Goal: Navigation & Orientation: Find specific page/section

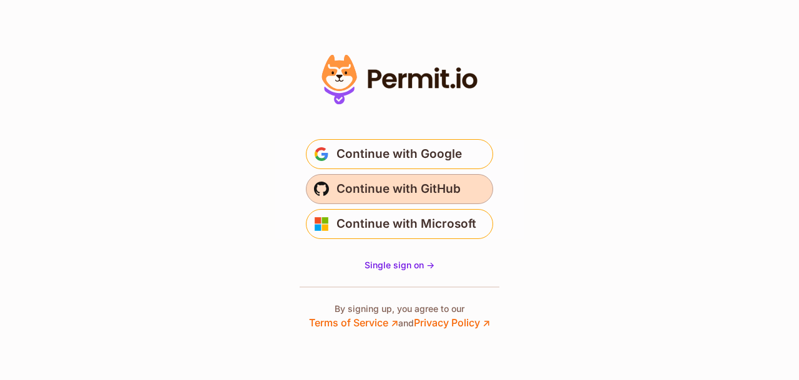
click at [434, 188] on span "Continue with GitHub" at bounding box center [399, 189] width 124 height 20
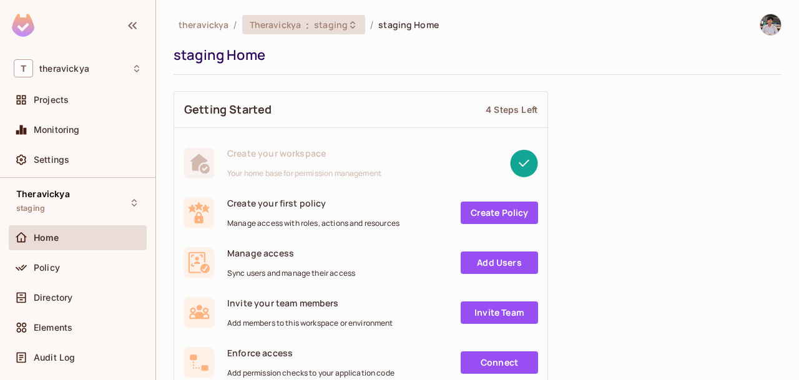
click at [318, 23] on span "staging" at bounding box center [331, 25] width 34 height 12
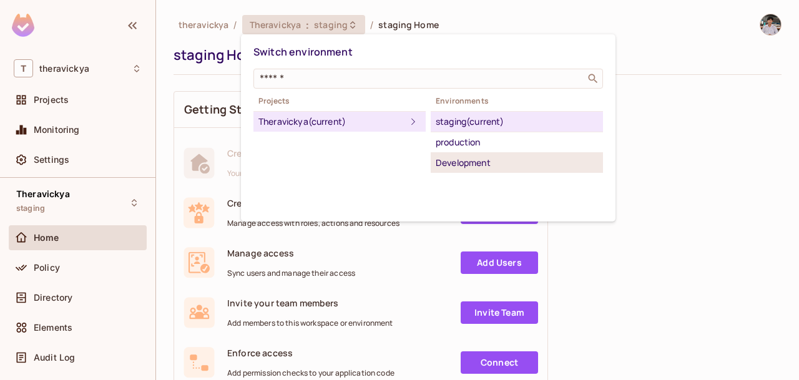
click at [490, 156] on div "Development" at bounding box center [517, 162] width 162 height 15
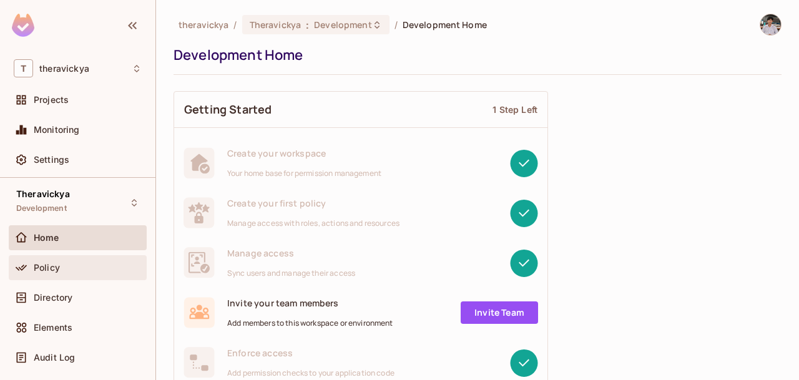
click at [64, 266] on div "Policy" at bounding box center [88, 268] width 108 height 10
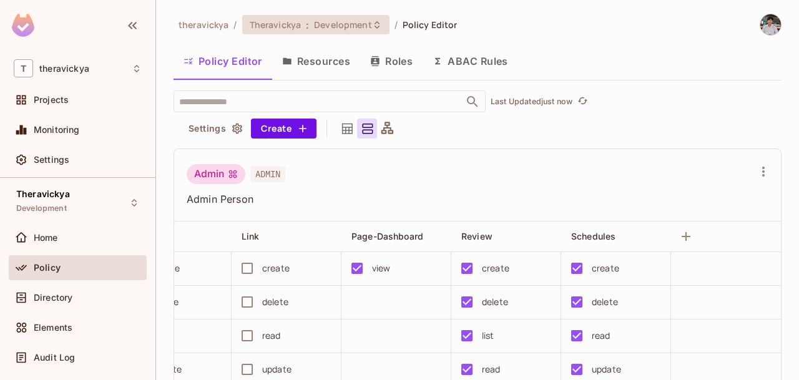
click at [362, 29] on span "Development" at bounding box center [342, 25] width 57 height 12
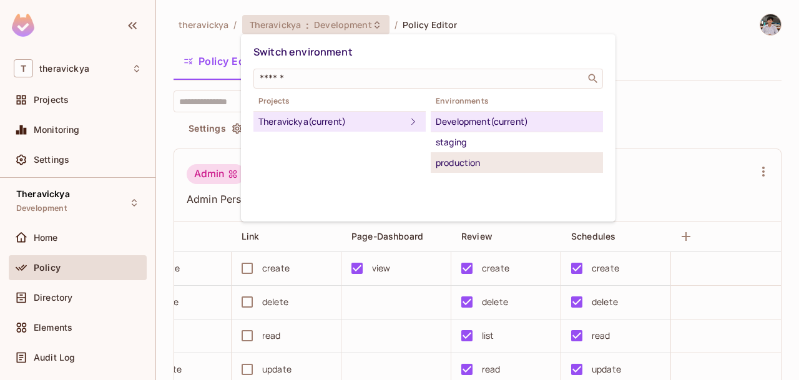
click at [511, 164] on div "production" at bounding box center [517, 162] width 162 height 15
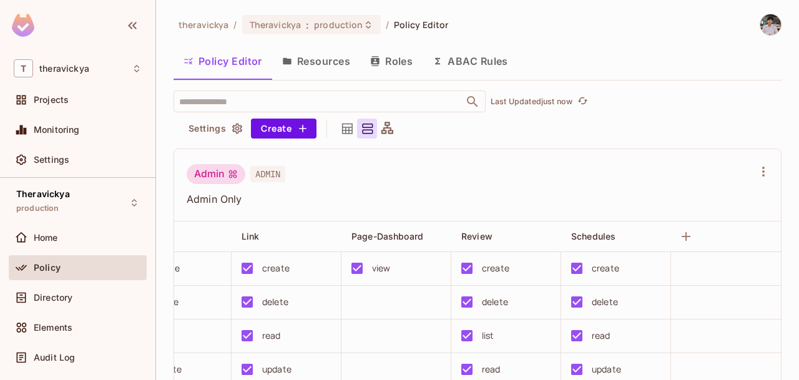
click at [297, 62] on button "Resources" at bounding box center [316, 61] width 88 height 31
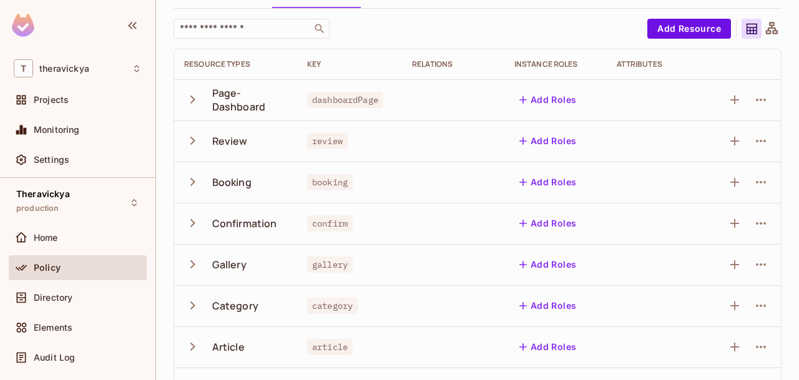
scroll to position [152, 0]
